Goal: Task Accomplishment & Management: Complete application form

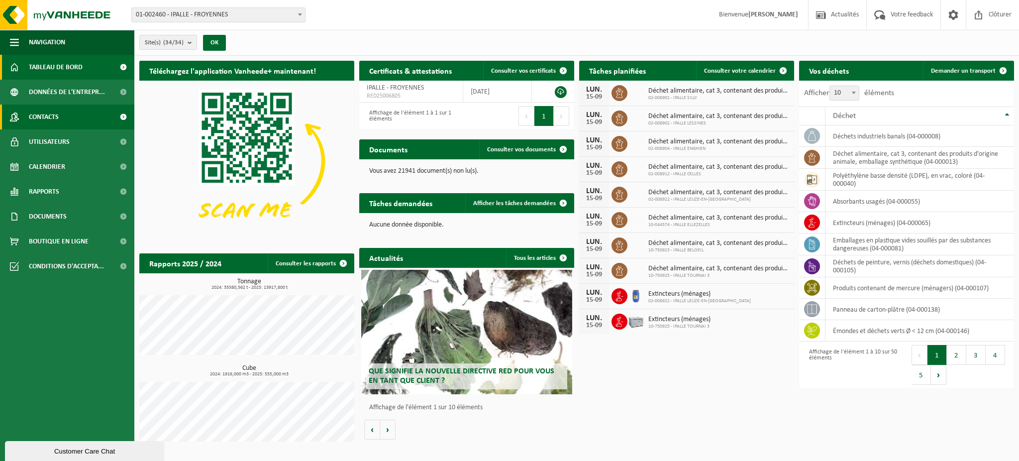
click at [50, 116] on span "Contacts" at bounding box center [44, 117] width 30 height 25
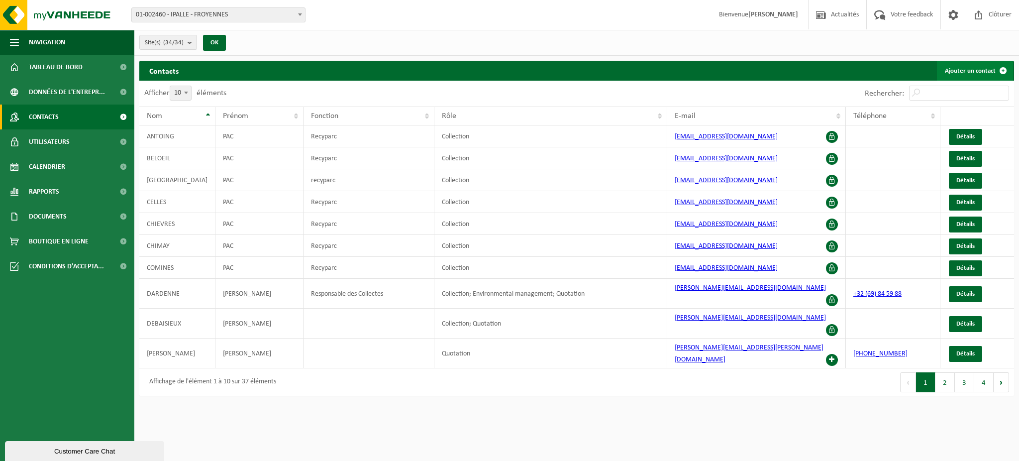
click at [980, 71] on link "Ajouter un contact" at bounding box center [975, 71] width 76 height 20
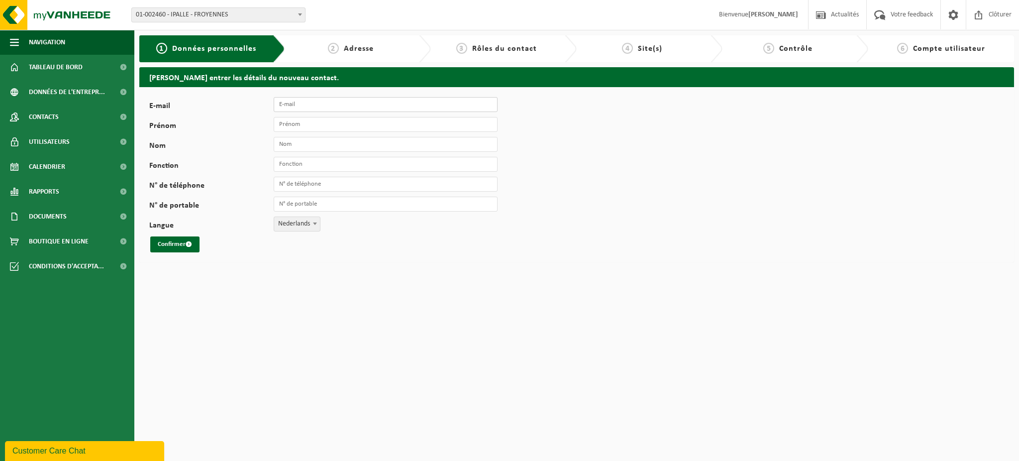
click at [338, 102] on input "E-mail" at bounding box center [386, 104] width 224 height 15
type input "pac_ath@ipalle.be"
drag, startPoint x: 373, startPoint y: 123, endPoint x: 408, endPoint y: 131, distance: 35.6
click at [373, 123] on input "Prénom" at bounding box center [386, 124] width 224 height 15
type input "PAC"
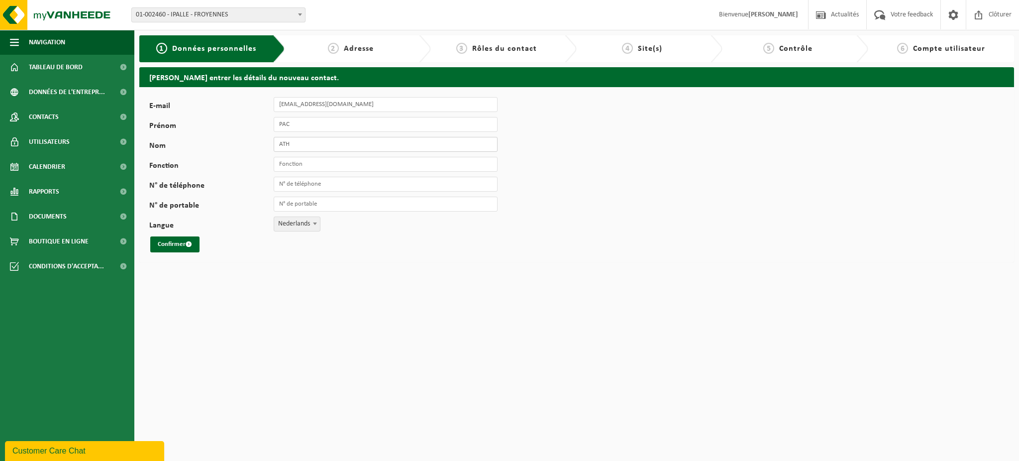
type input "ATH"
drag, startPoint x: 313, startPoint y: 165, endPoint x: 323, endPoint y: 163, distance: 9.8
click at [313, 165] on input "Fonction" at bounding box center [386, 164] width 224 height 15
type input "Recyparc"
click at [283, 228] on span "Nederlands" at bounding box center [297, 224] width 46 height 14
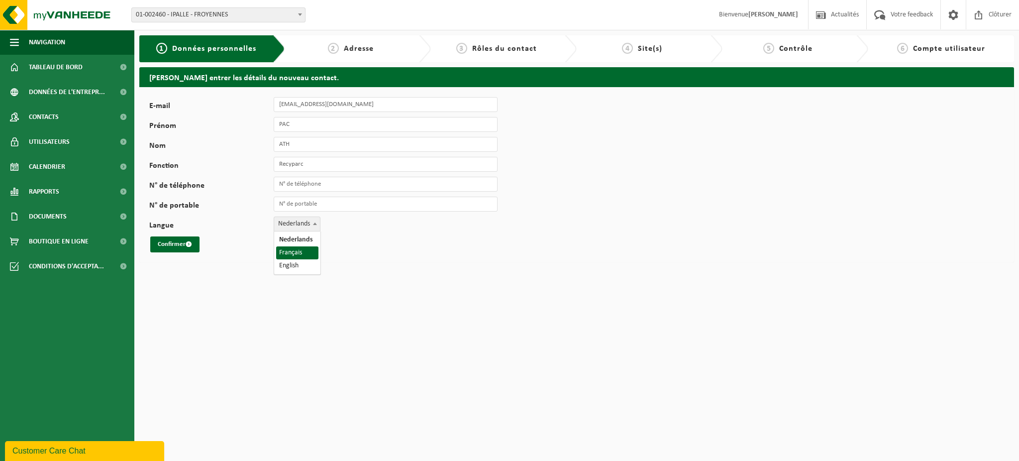
select select "1"
click at [169, 250] on button "Confirmer" at bounding box center [174, 244] width 49 height 16
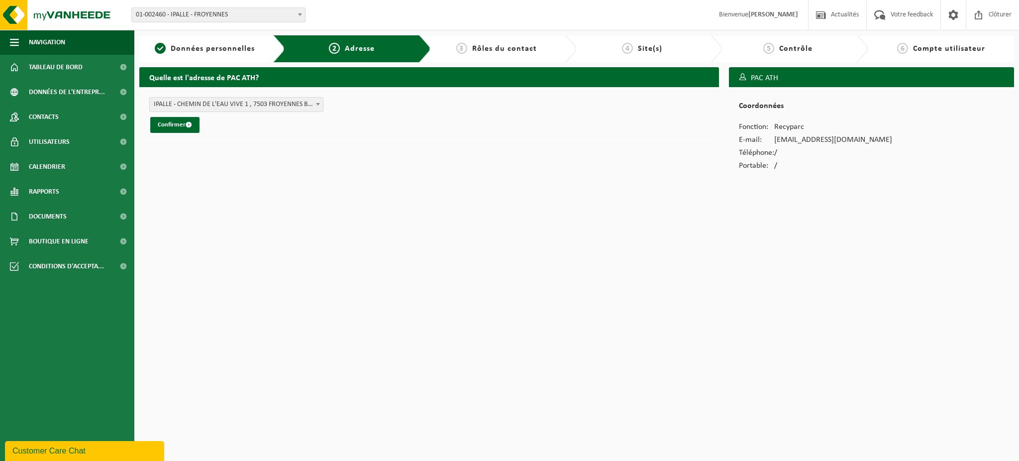
click at [268, 101] on span "IPALLE - CHEMIN DE L'EAU VIVE 1 , 7503 FROYENNES BE (01-002460/BUS)" at bounding box center [236, 105] width 173 height 14
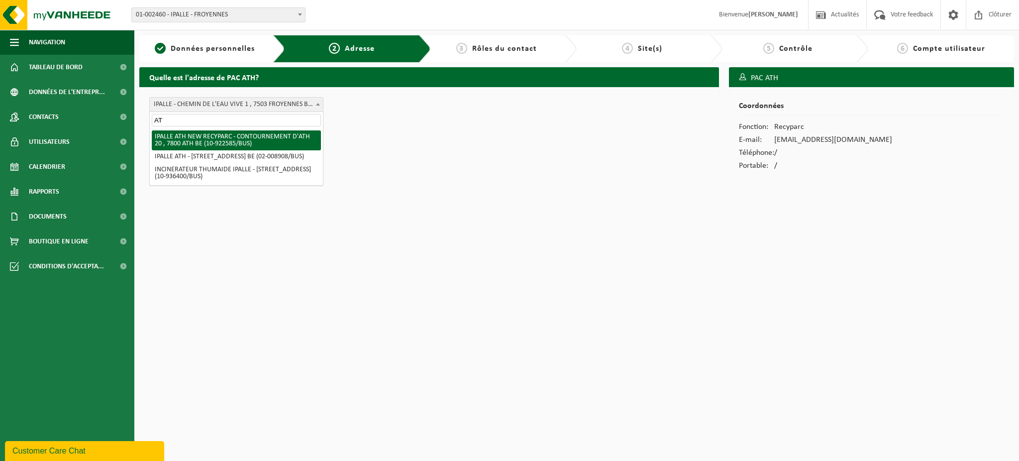
type input "ATH"
click at [63, 66] on span "Tableau de bord" at bounding box center [56, 67] width 54 height 25
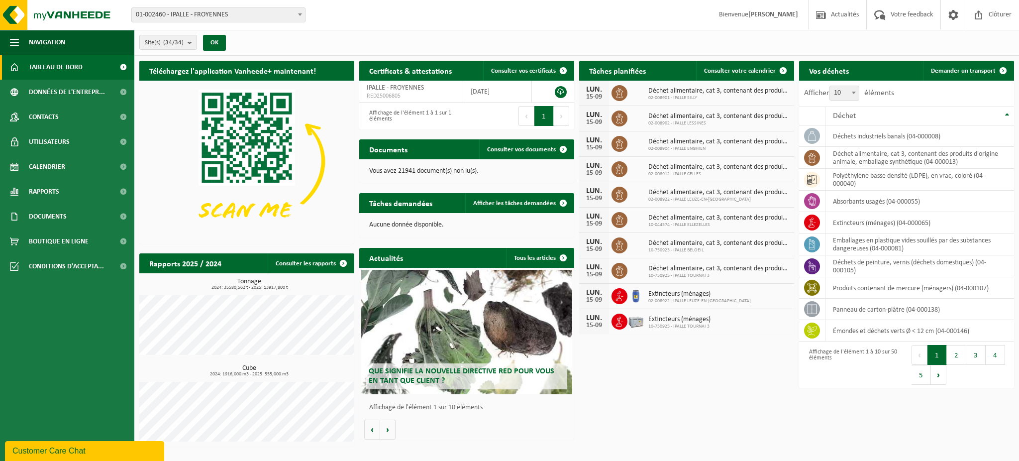
click at [231, 12] on span "01-002460 - IPALLE - FROYENNES" at bounding box center [218, 15] width 173 height 14
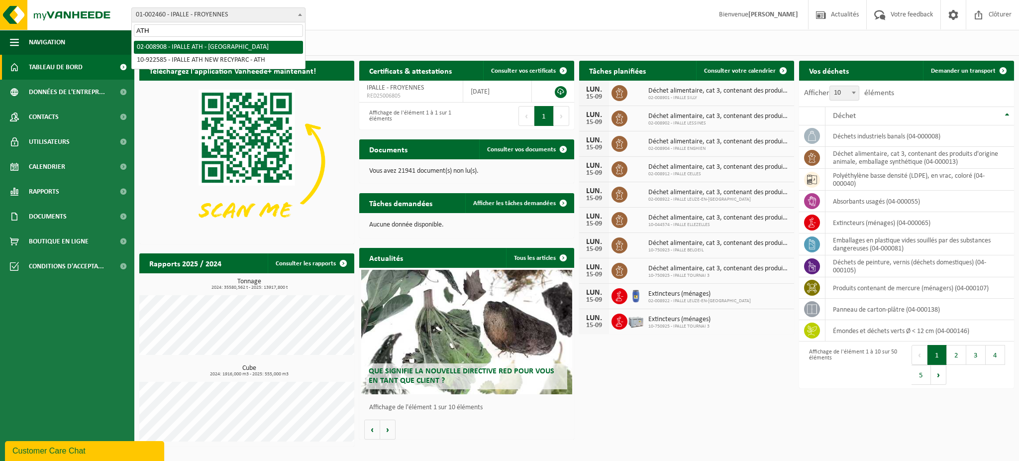
type input "ATH"
select select "9971"
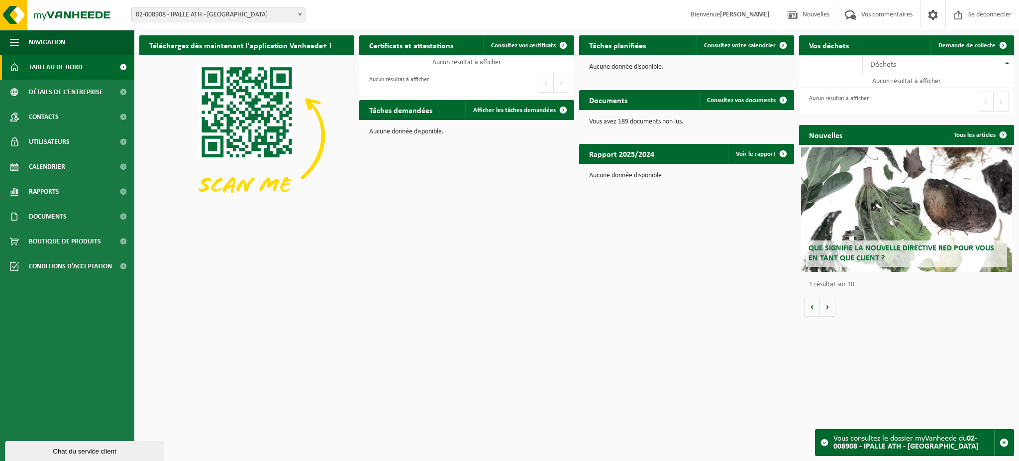
click at [480, 287] on div "Téléchargez dès maintenant l'application Vanheede+ ! Cacher Certificats et atte…" at bounding box center [577, 175] width 880 height 291
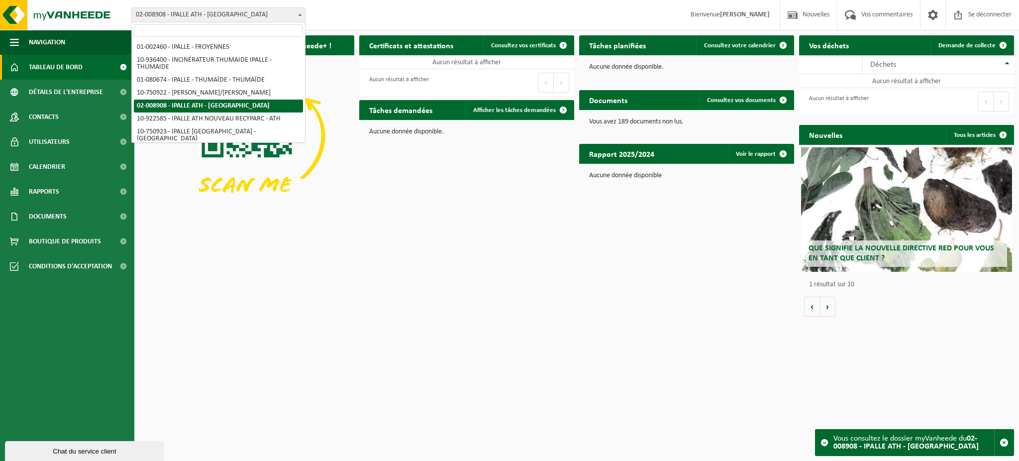
click at [206, 13] on font "02-008908 - IPALLE ATH - [GEOGRAPHIC_DATA]" at bounding box center [202, 14] width 132 height 7
select select "130622"
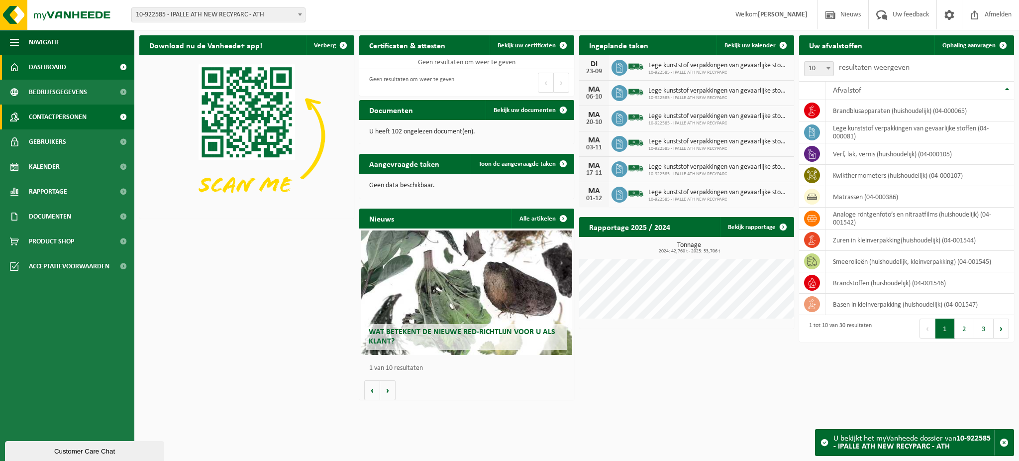
click at [56, 120] on span "Contactpersonen" at bounding box center [58, 117] width 58 height 25
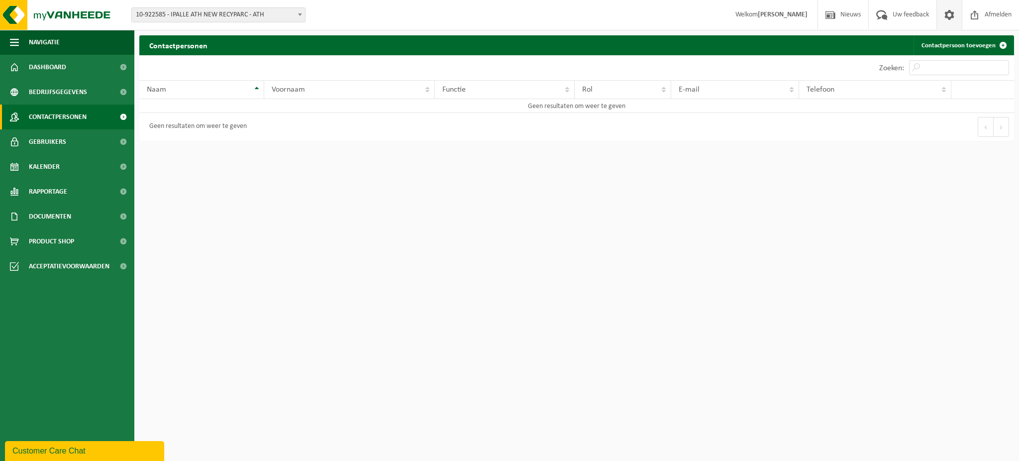
click at [946, 15] on span at bounding box center [949, 14] width 15 height 29
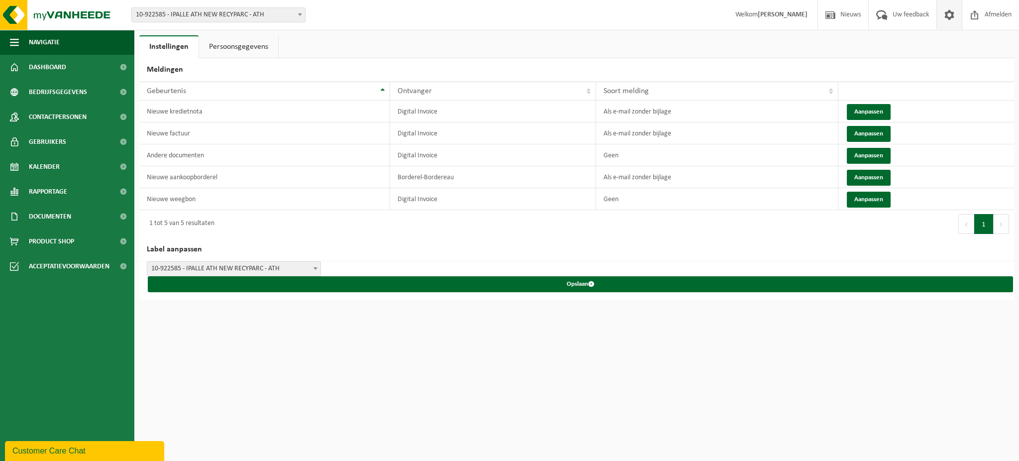
click at [946, 14] on span at bounding box center [949, 14] width 15 height 29
click at [995, 14] on span "Afmelden" at bounding box center [999, 14] width 32 height 29
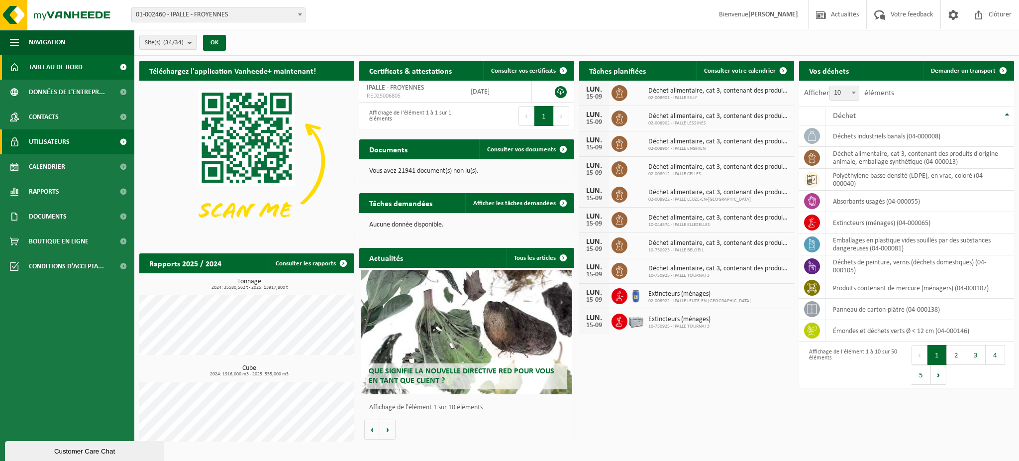
click at [49, 147] on span "Utilisateurs" at bounding box center [49, 141] width 41 height 25
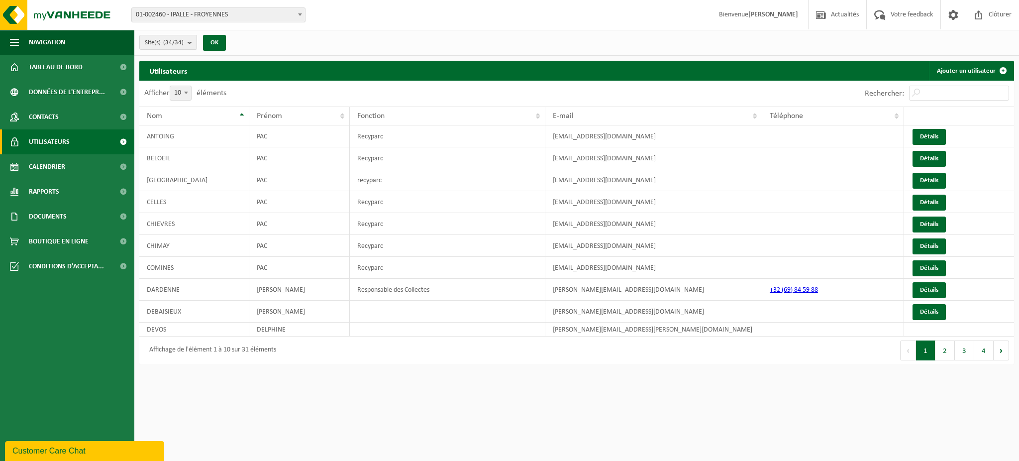
click at [52, 116] on span "Contacts" at bounding box center [44, 117] width 30 height 25
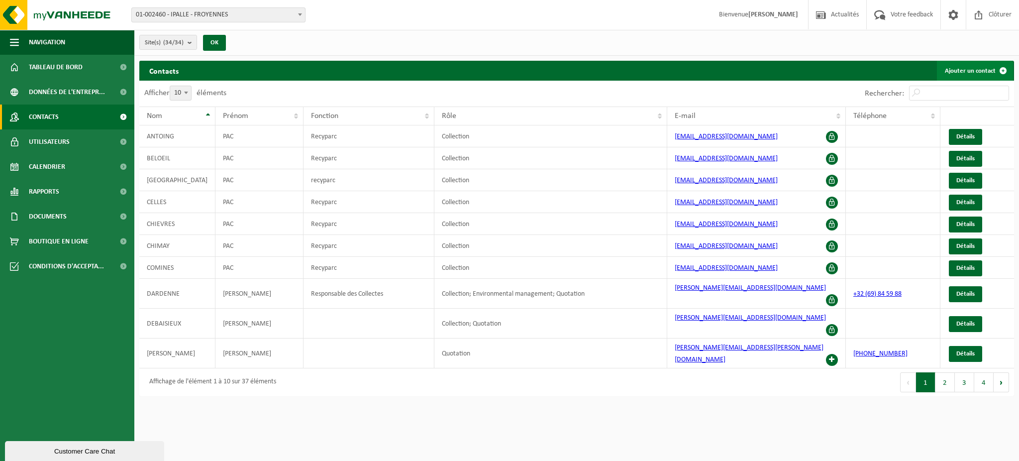
click at [969, 71] on link "Ajouter un contact" at bounding box center [975, 71] width 76 height 20
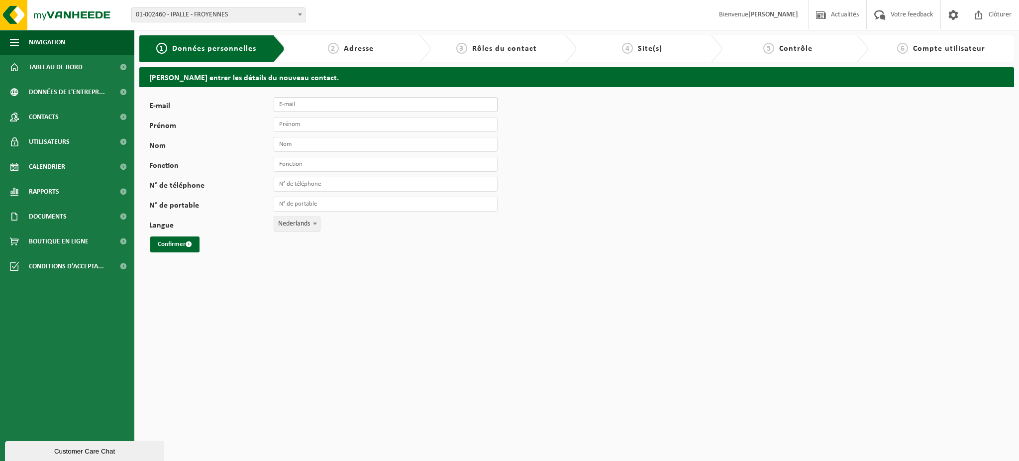
click at [313, 104] on input "E-mail" at bounding box center [386, 104] width 224 height 15
type input "[EMAIL_ADDRESS][DOMAIN_NAME]"
click at [387, 126] on input "Prénom" at bounding box center [386, 124] width 224 height 15
type input "PAC"
click at [304, 141] on input "Nom" at bounding box center [386, 144] width 224 height 15
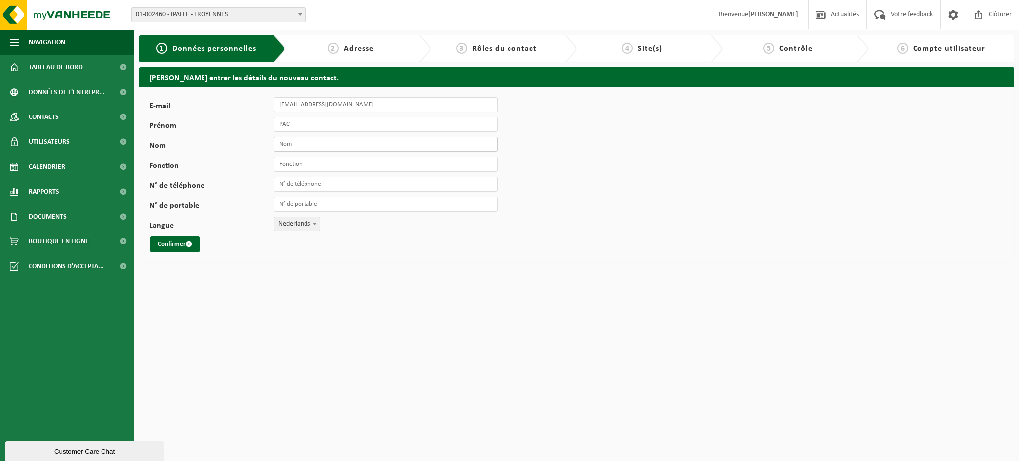
type input "a"
type input "ATH"
click at [321, 166] on input "Fonction" at bounding box center [386, 164] width 224 height 15
type input "Recyparc"
click at [293, 226] on span "Nederlands" at bounding box center [297, 224] width 46 height 14
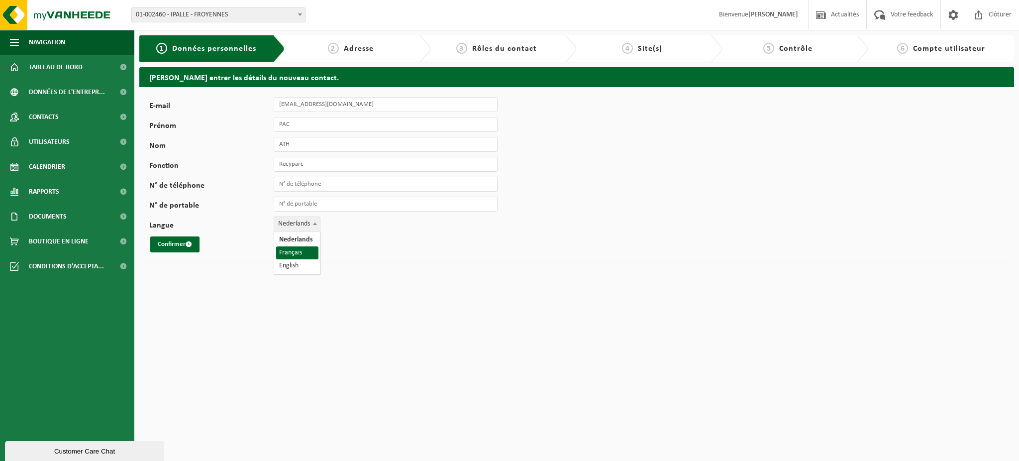
select select "1"
click at [176, 247] on button "Confirmer" at bounding box center [174, 244] width 49 height 16
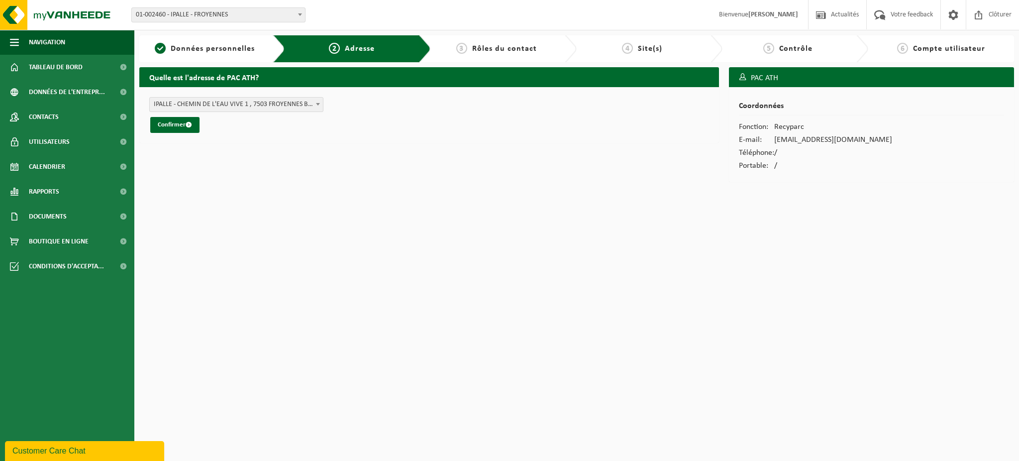
click at [216, 100] on span "IPALLE - CHEMIN DE L'EAU VIVE 1 , 7503 FROYENNES BE (01-002460/BUS)" at bounding box center [236, 105] width 173 height 14
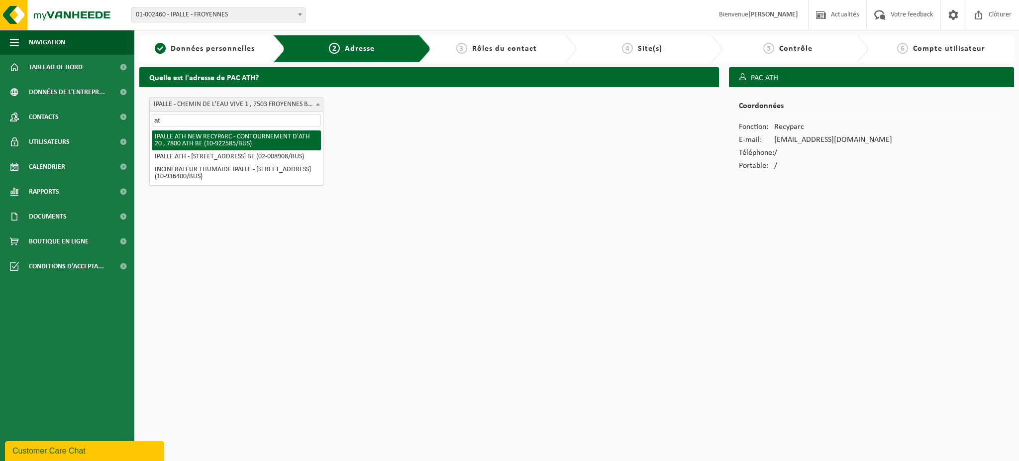
type input "at"
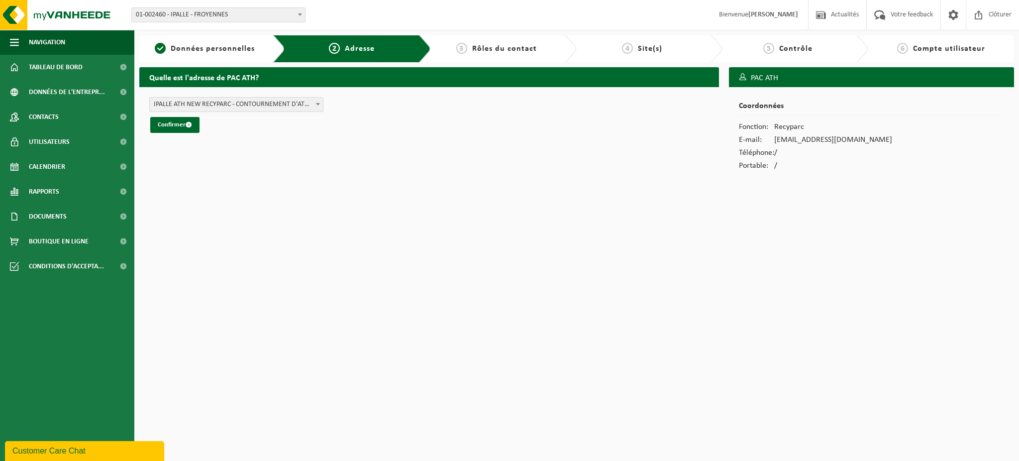
select select "519727"
click at [170, 125] on button "Confirmer" at bounding box center [174, 125] width 49 height 16
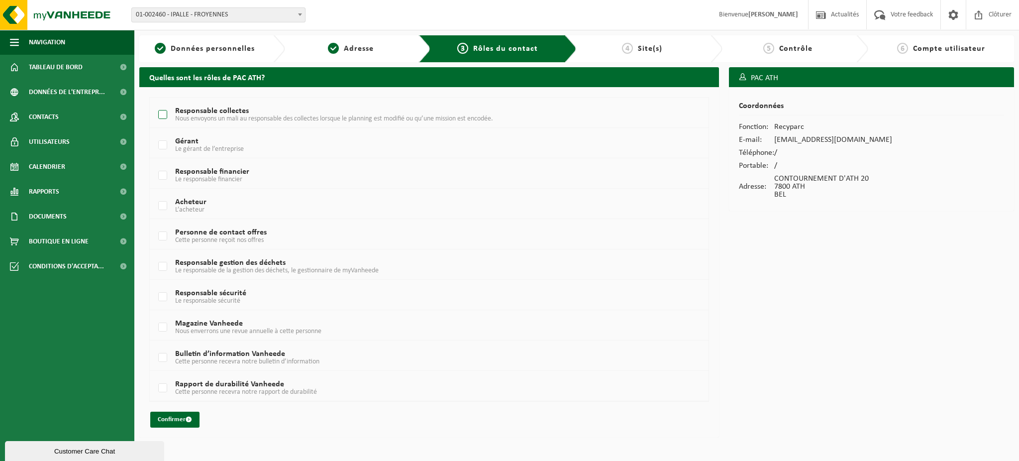
click at [164, 118] on label "Responsable collectes Nous envoyons un mali au responsable des collectes lorsqu…" at bounding box center [405, 115] width 499 height 15
click at [155, 103] on input "Responsable collectes Nous envoyons un mali au responsable des collectes lorsqu…" at bounding box center [154, 102] width 0 height 0
checkbox input "true"
click at [172, 422] on button "Confirmer" at bounding box center [174, 420] width 49 height 16
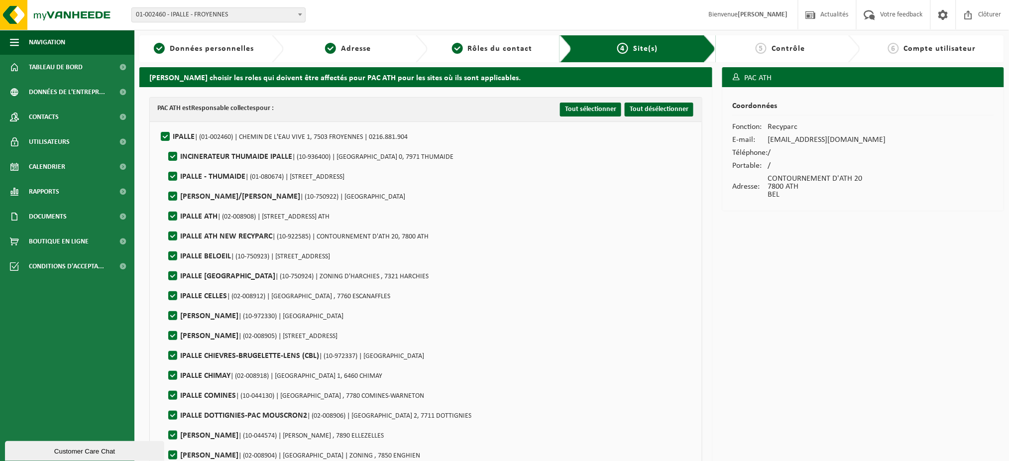
click at [163, 134] on label"] "IPALLE | (01-002460) | CHEMIN DE L'EAU VIVE 1, 7503 FROYENNES | 0216.881.904" at bounding box center [283, 136] width 249 height 15
click at [157, 124] on input "IPALLE | (01-002460) | CHEMIN DE L'EAU VIVE 1, 7503 FROYENNES | 0216.881.904" at bounding box center [157, 124] width 0 height 0
checkbox input "false"
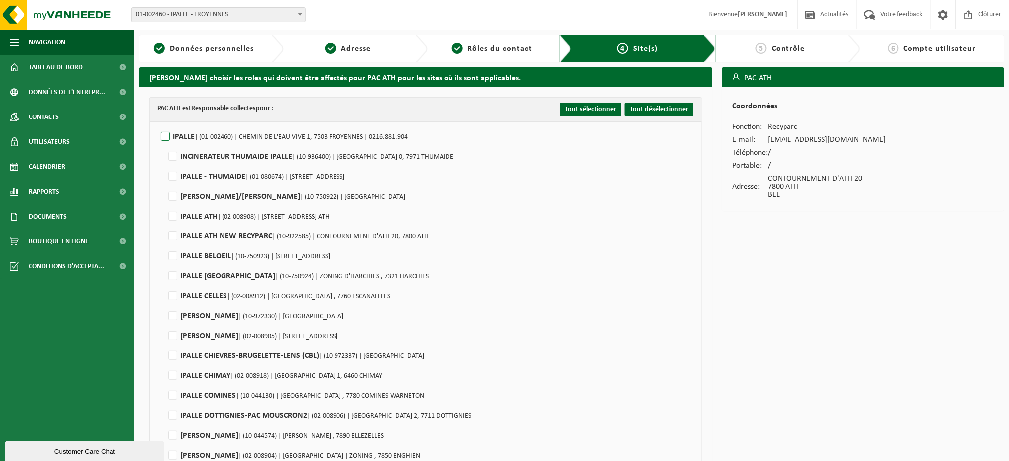
checkbox input "false"
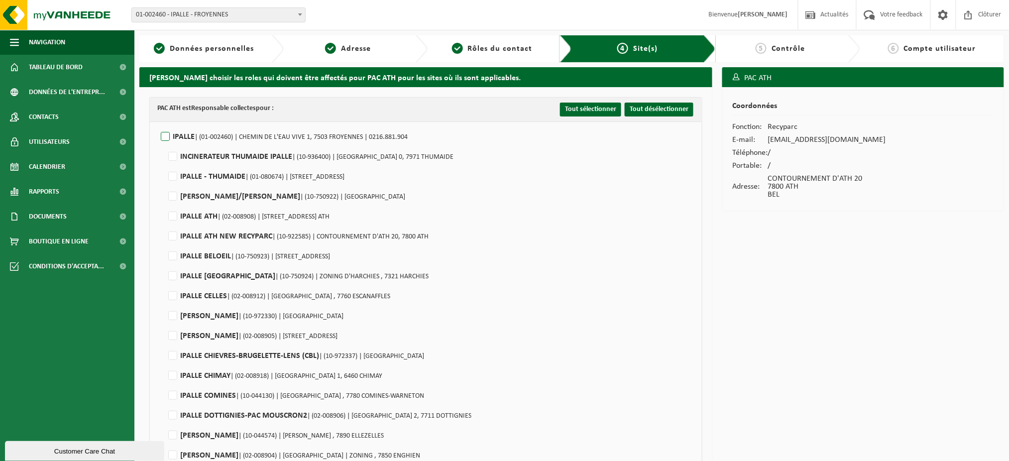
checkbox input "false"
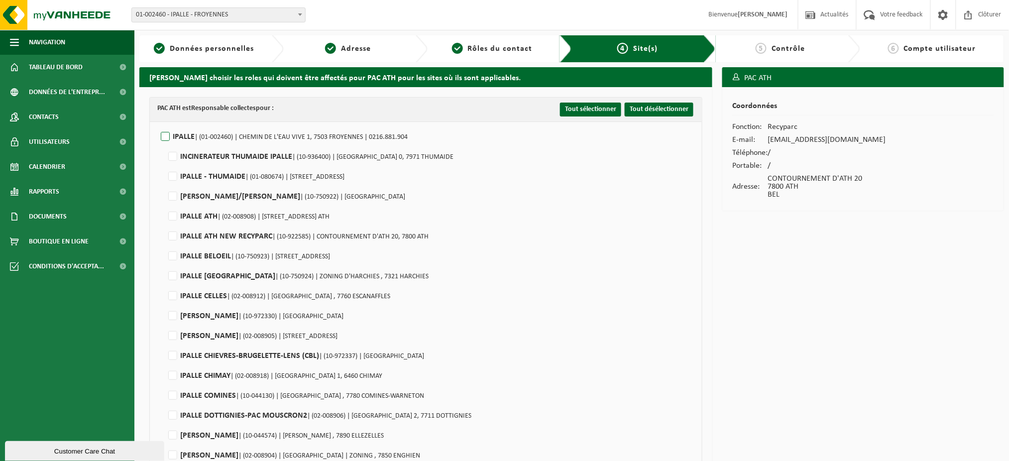
checkbox input "false"
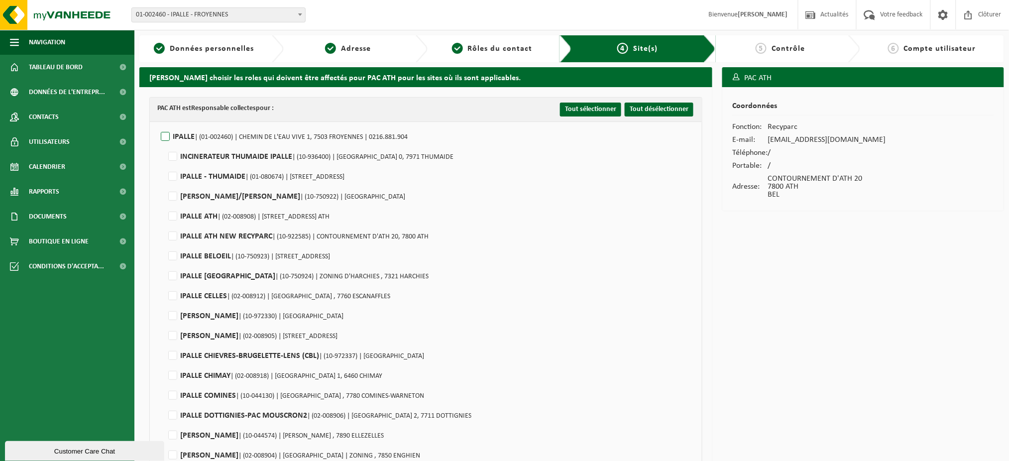
checkbox input "false"
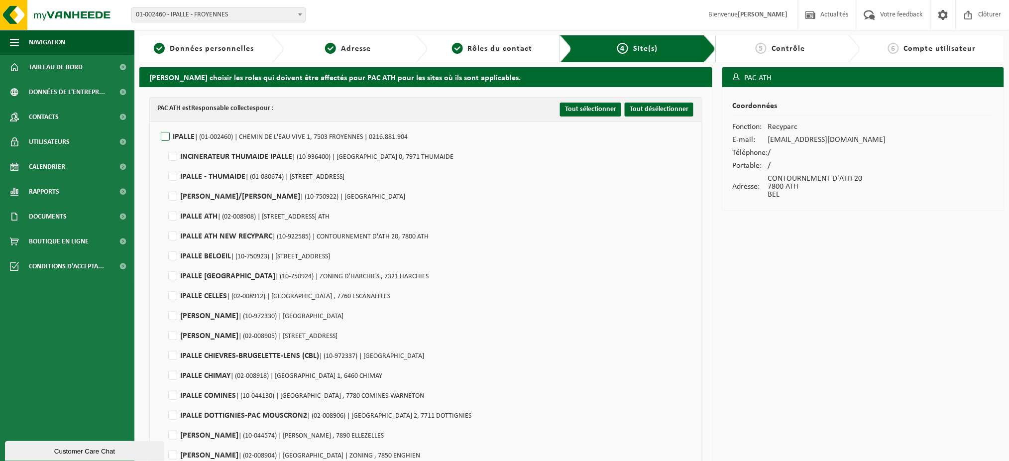
checkbox input "false"
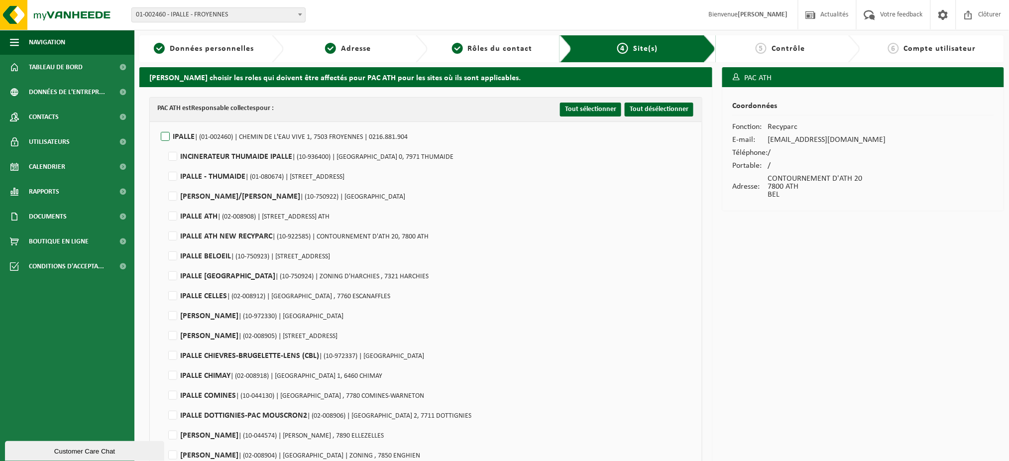
checkbox input "false"
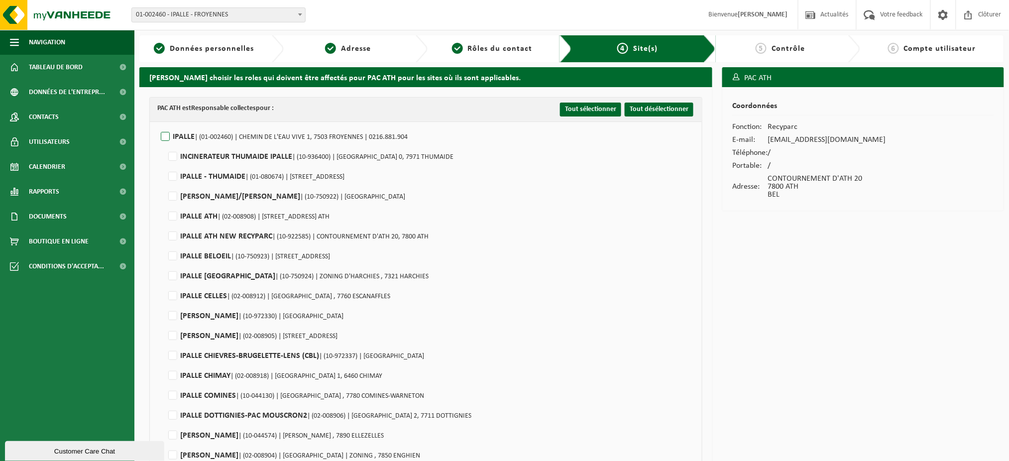
checkbox input "false"
click at [173, 236] on label"] "IPALLE ATH NEW RECYPARC | (10-922585) | CONTOURNEMENT D'ATH 20, 7800 ATH" at bounding box center [297, 236] width 262 height 15
click at [165, 224] on input "IPALLE ATH NEW RECYPARC | (10-922585) | CONTOURNEMENT D'ATH 20, 7800 ATH" at bounding box center [164, 223] width 0 height 0
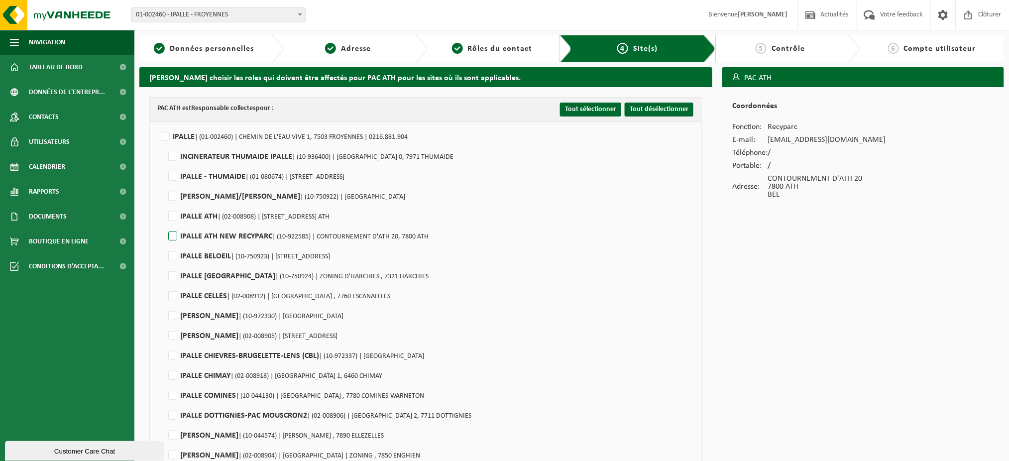
checkbox input "true"
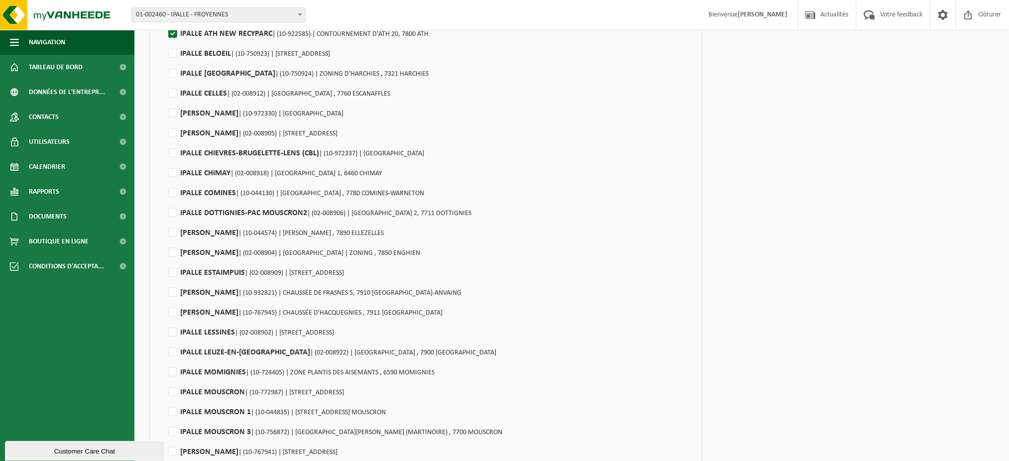
scroll to position [388, 0]
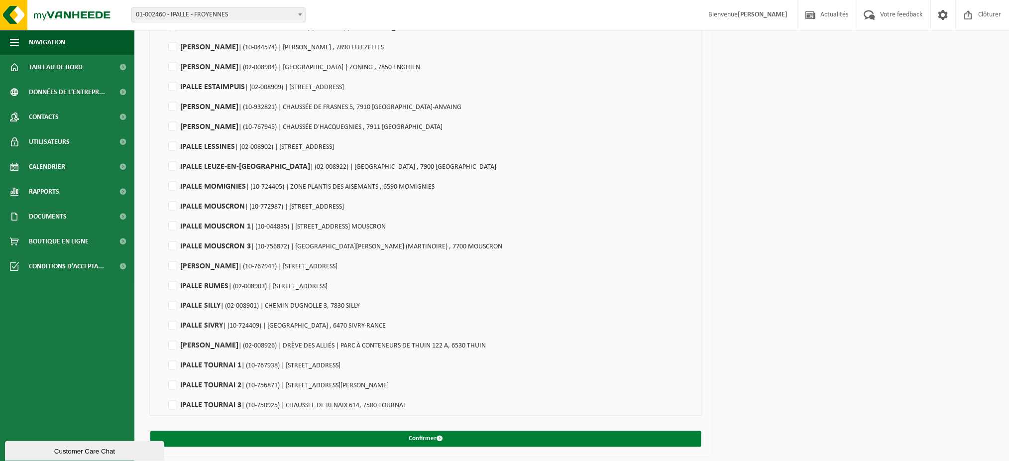
click at [349, 441] on button "Confirmer" at bounding box center [425, 439] width 551 height 16
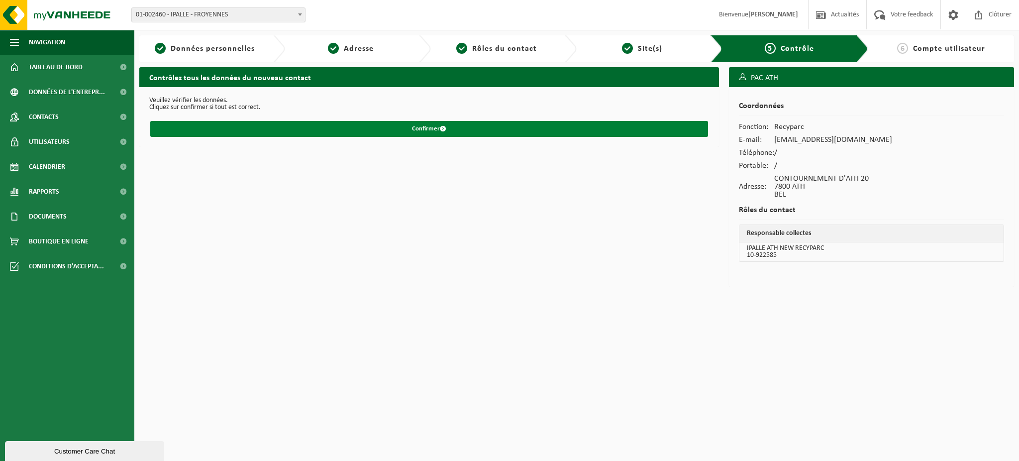
click at [441, 126] on span "submit" at bounding box center [443, 128] width 6 height 6
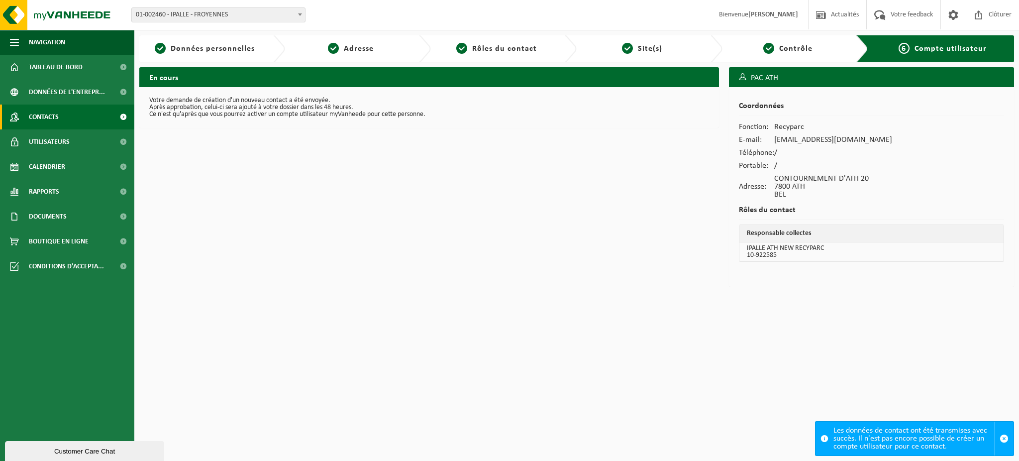
click at [50, 123] on span "Contacts" at bounding box center [44, 117] width 30 height 25
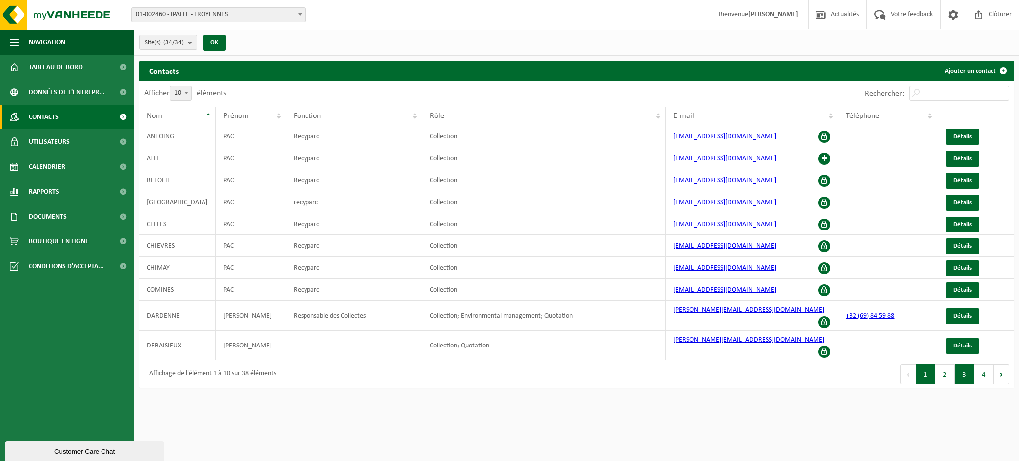
click at [969, 364] on button "3" at bounding box center [964, 374] width 19 height 20
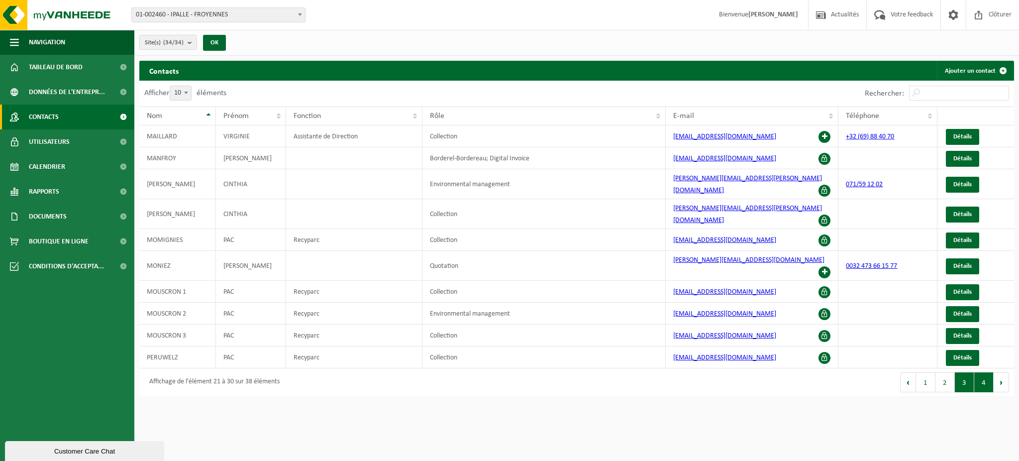
click at [989, 372] on button "4" at bounding box center [984, 382] width 19 height 20
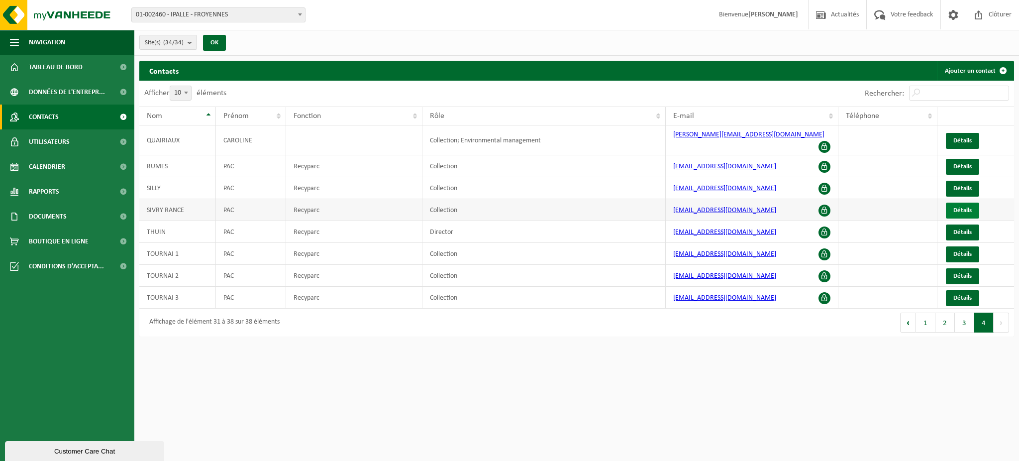
click at [954, 207] on span "Détails" at bounding box center [963, 210] width 18 height 6
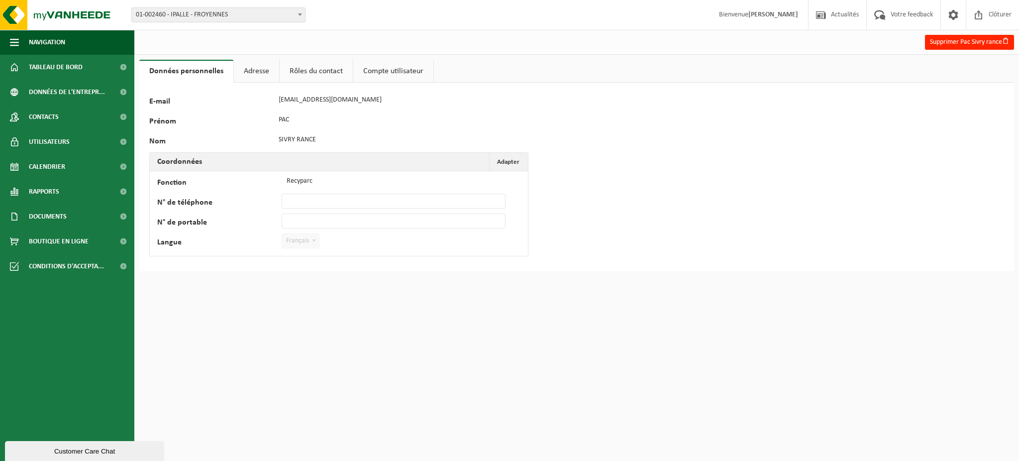
click at [246, 71] on link "Adresse" at bounding box center [256, 71] width 45 height 23
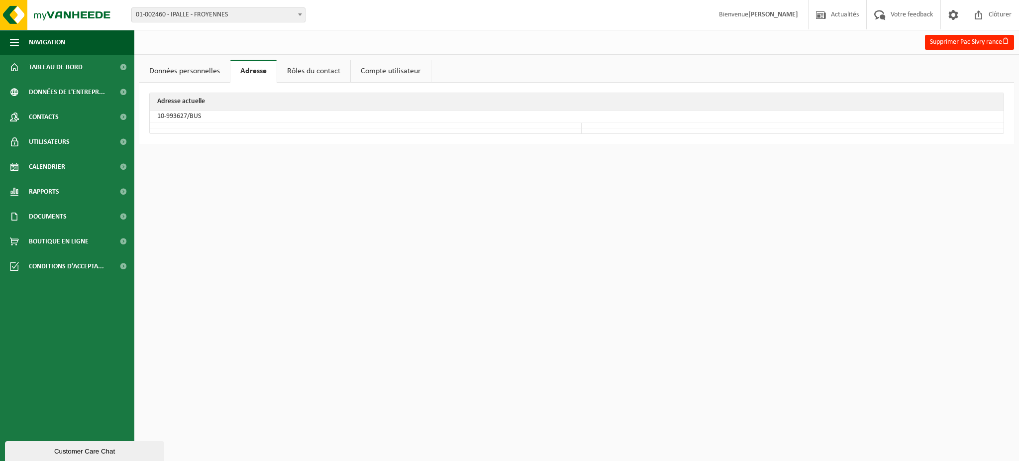
click at [309, 72] on link "Rôles du contact" at bounding box center [313, 71] width 73 height 23
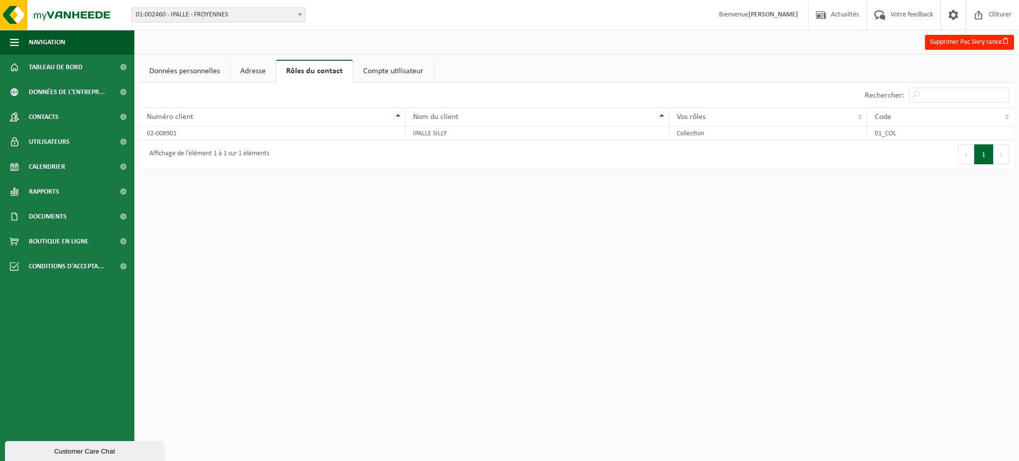
click at [408, 73] on link "Compte utilisateur" at bounding box center [393, 71] width 80 height 23
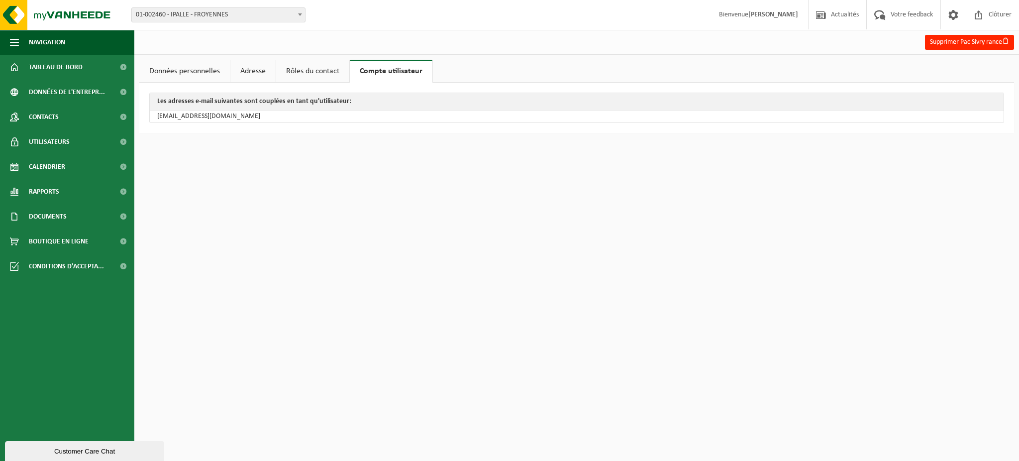
click at [318, 70] on link "Rôles du contact" at bounding box center [312, 71] width 73 height 23
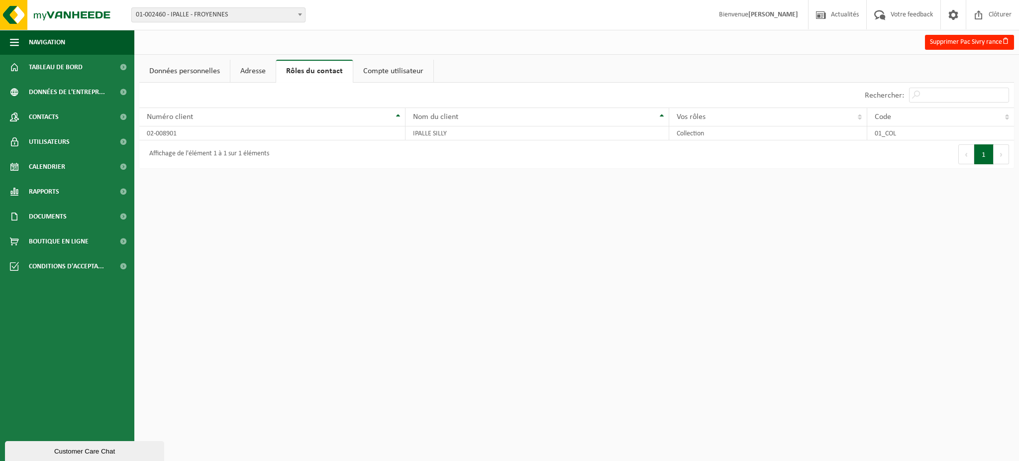
click at [162, 67] on link "Données personnelles" at bounding box center [184, 71] width 91 height 23
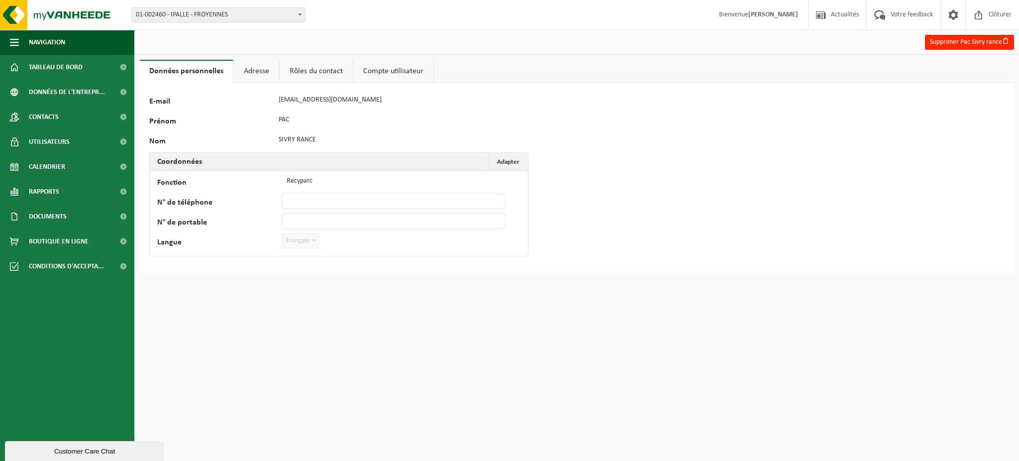
click at [301, 76] on link "Rôles du contact" at bounding box center [316, 71] width 73 height 23
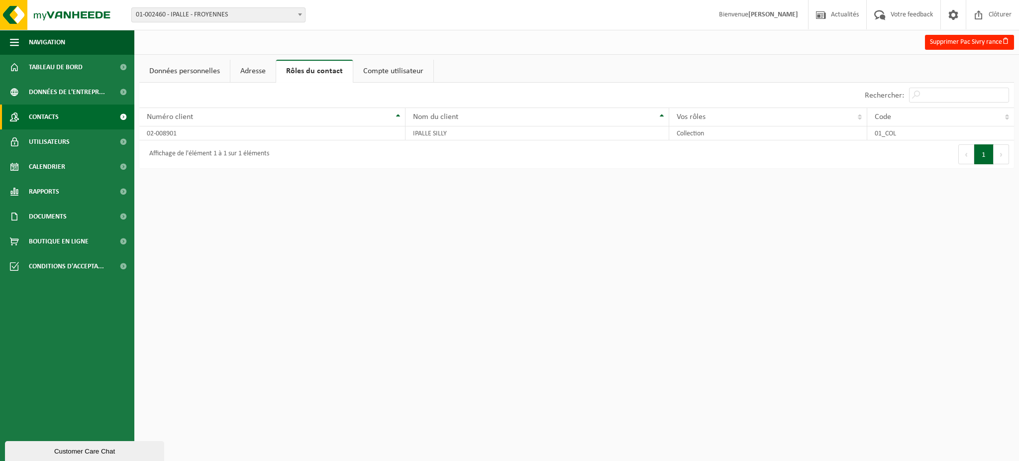
click at [55, 117] on span "Contacts" at bounding box center [44, 117] width 30 height 25
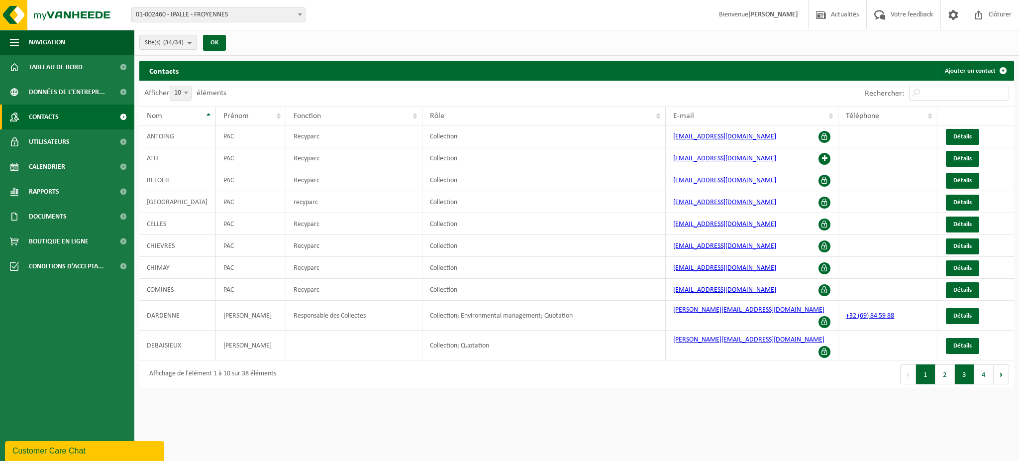
click at [964, 364] on button "3" at bounding box center [964, 374] width 19 height 20
